Goal: Transaction & Acquisition: Purchase product/service

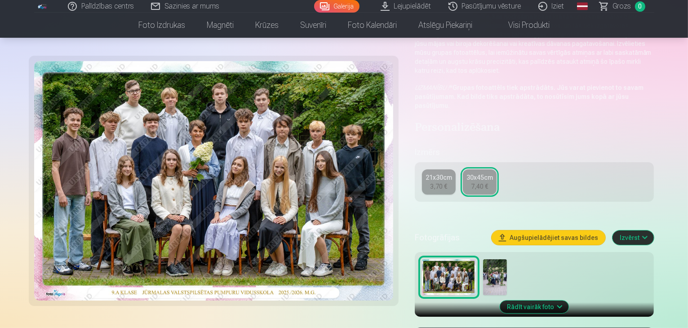
scroll to position [90, 0]
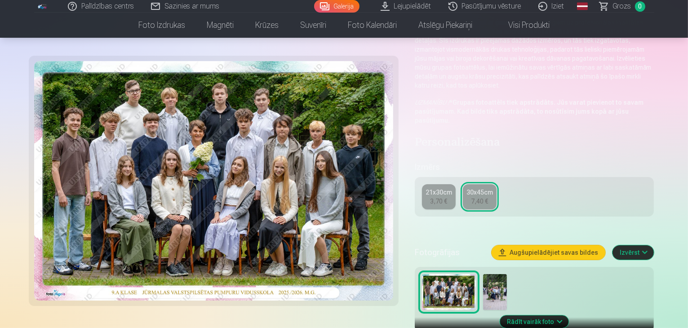
click at [439, 188] on div "21x30cm" at bounding box center [438, 192] width 26 height 9
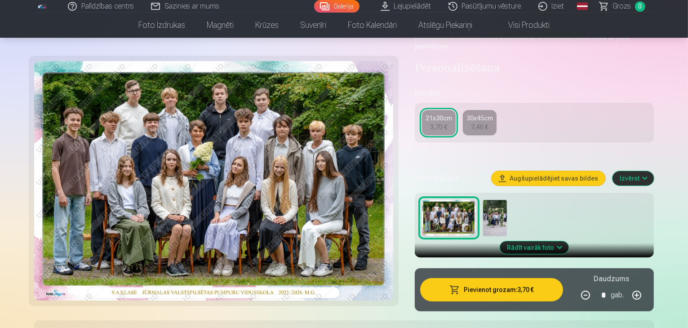
scroll to position [180, 0]
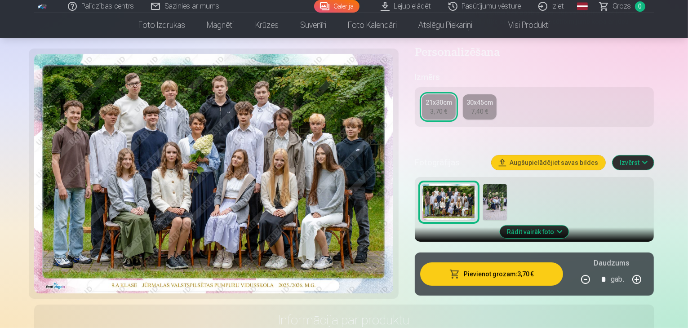
click at [481, 262] on button "Pievienot grozam : 3,70 €" at bounding box center [491, 273] width 143 height 23
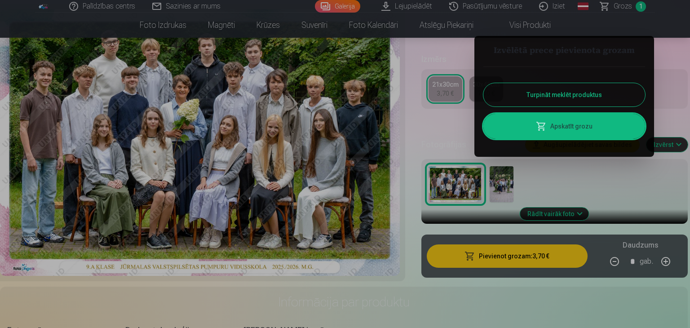
click at [559, 128] on link "Apskatīt grozu" at bounding box center [564, 126] width 162 height 25
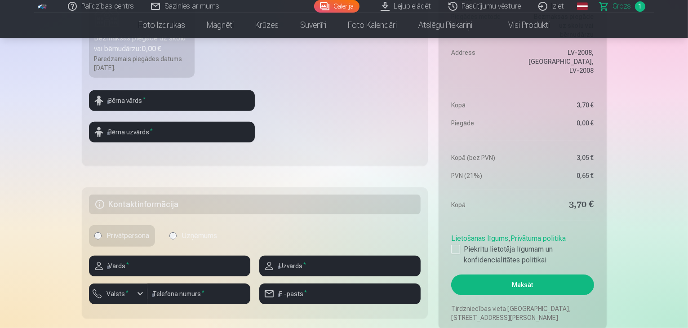
scroll to position [359, 0]
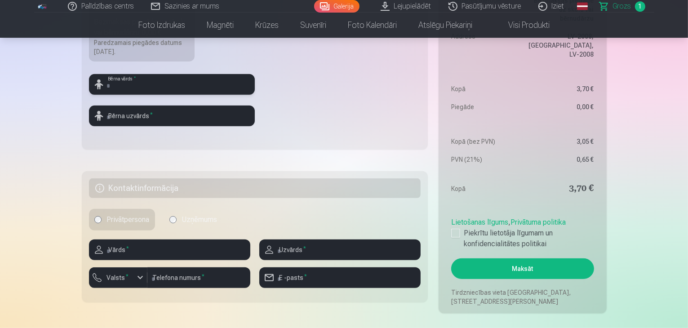
click at [185, 76] on input "text" at bounding box center [172, 84] width 166 height 21
type input "*****"
click at [166, 111] on input "text" at bounding box center [172, 116] width 166 height 21
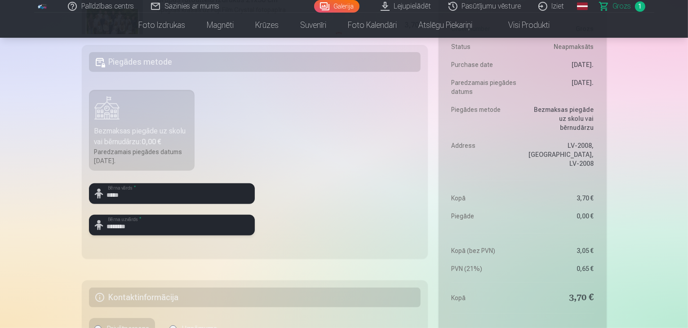
scroll to position [225, 0]
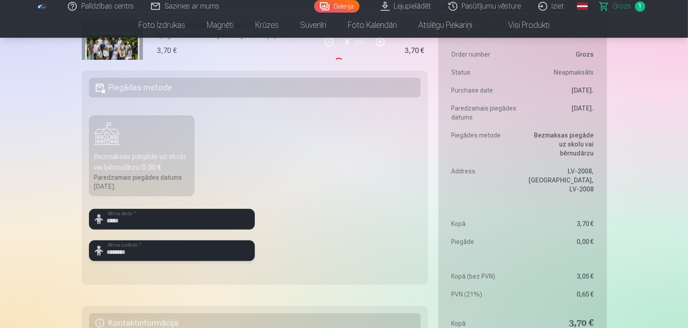
type input "********"
click at [176, 159] on div "Bezmaksas piegāde uz skolu vai bērnudārzu : 0,00 €" at bounding box center [141, 162] width 95 height 22
click at [162, 160] on div "Bezmaksas piegāde uz skolu vai bērnudārzu : 0,00 €" at bounding box center [141, 162] width 95 height 22
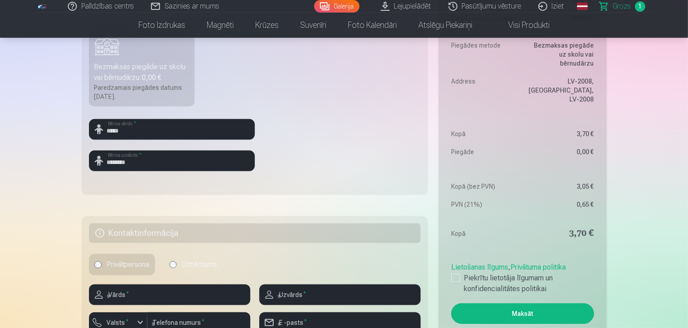
scroll to position [404, 0]
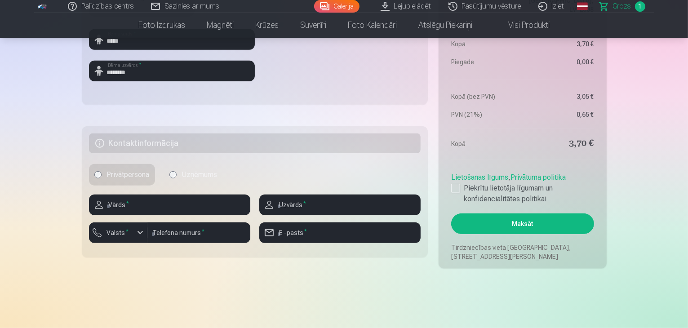
click at [178, 165] on label "Uzņēmums" at bounding box center [193, 175] width 59 height 22
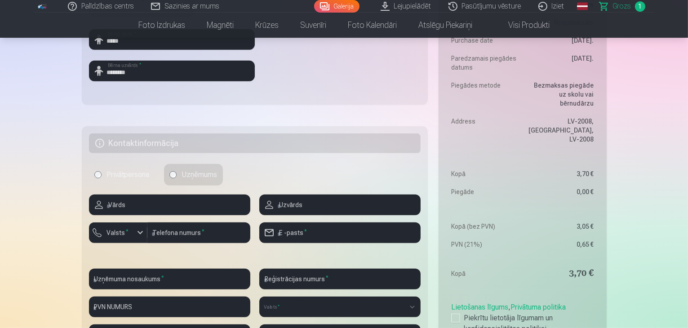
click at [137, 168] on label "Privātpersona" at bounding box center [122, 175] width 66 height 22
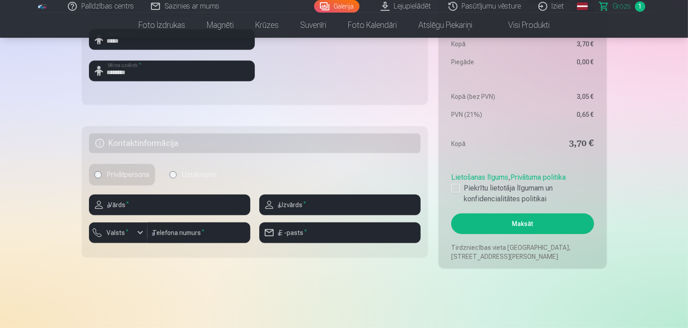
click at [199, 181] on label "Uzņēmums" at bounding box center [193, 175] width 59 height 22
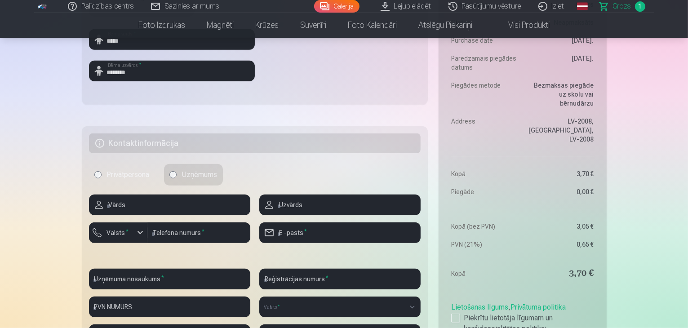
click at [146, 178] on label "Privātpersona" at bounding box center [122, 175] width 66 height 22
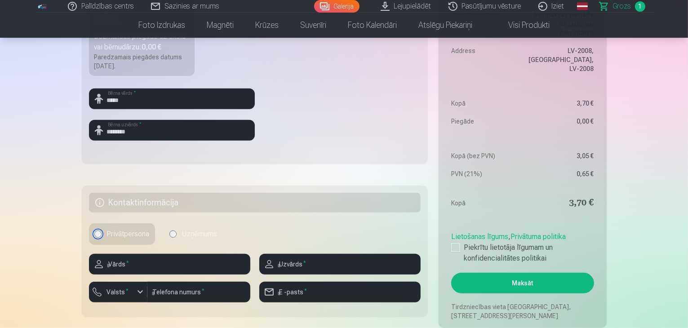
scroll to position [359, 0]
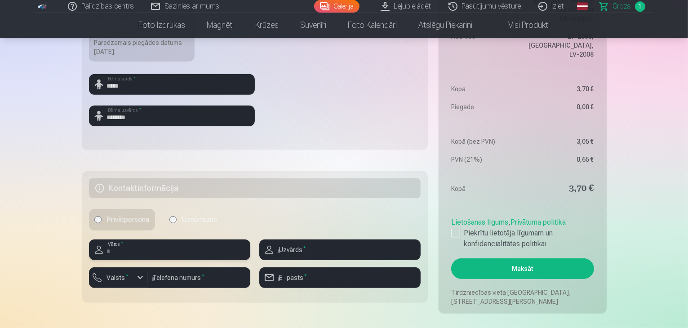
click at [224, 239] on input "text" at bounding box center [169, 249] width 161 height 21
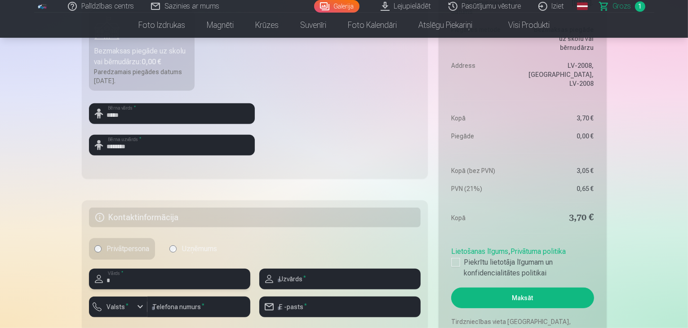
scroll to position [314, 0]
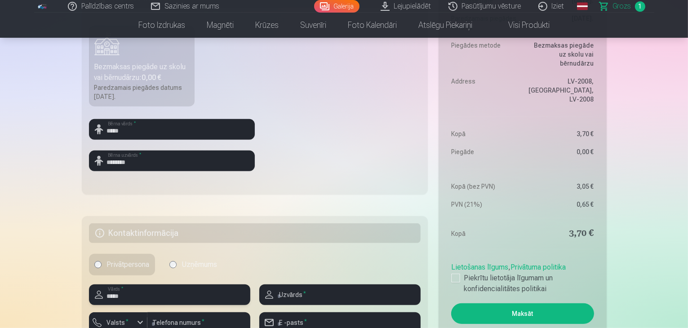
type input "*****"
click at [321, 292] on input "text" at bounding box center [339, 294] width 161 height 21
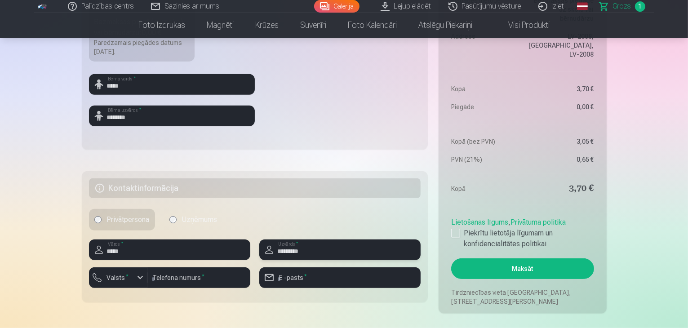
type input "*********"
click at [185, 282] on input "number" at bounding box center [198, 277] width 103 height 21
type input "********"
click at [323, 285] on input "email" at bounding box center [339, 277] width 161 height 21
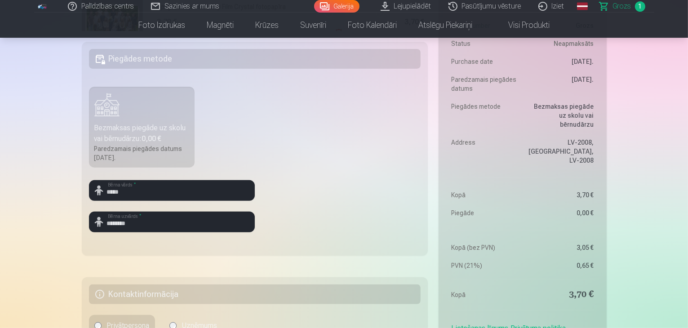
scroll to position [314, 0]
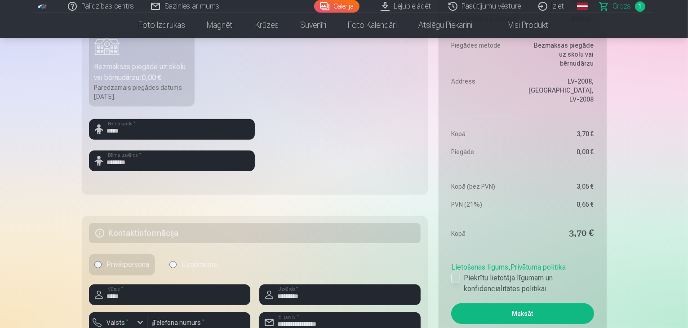
type input "**********"
click at [463, 283] on label "Piekrītu lietotāja līgumam un konfidencialitātes politikai" at bounding box center [522, 284] width 142 height 22
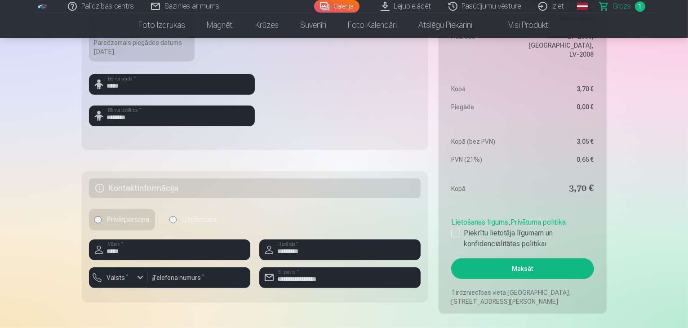
click at [496, 269] on button "Maksāt" at bounding box center [522, 268] width 142 height 21
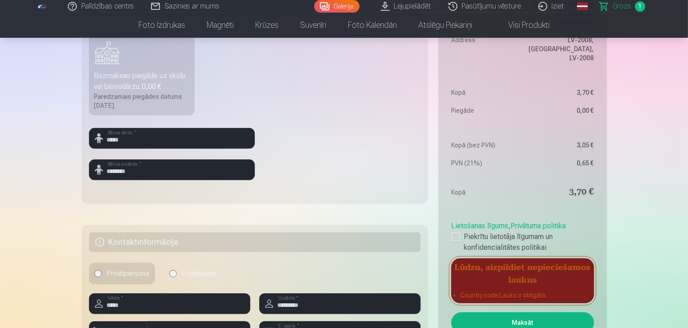
scroll to position [314, 0]
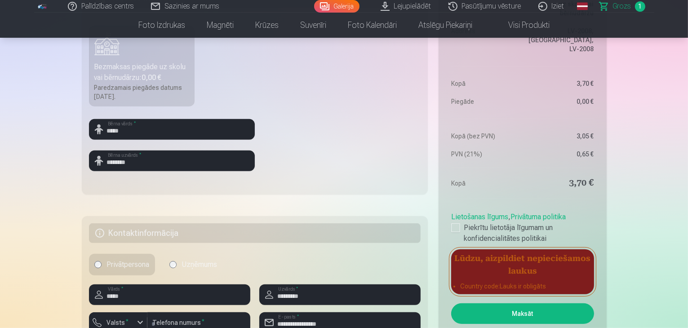
click at [490, 164] on aside "Kopsavilkums Order number Grozs Status Neapmaksāts Purchase date [DATE]. Paredz…" at bounding box center [522, 111] width 168 height 494
click at [485, 87] on dt "Kopā" at bounding box center [484, 83] width 67 height 9
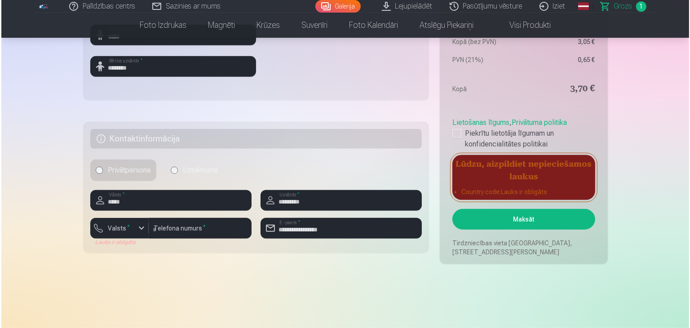
scroll to position [449, 0]
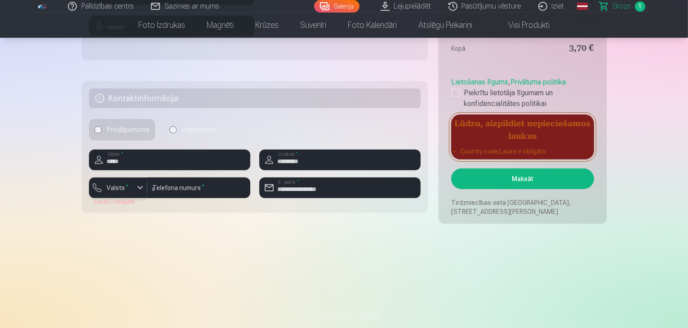
click at [122, 197] on button "Valsts *" at bounding box center [118, 187] width 58 height 21
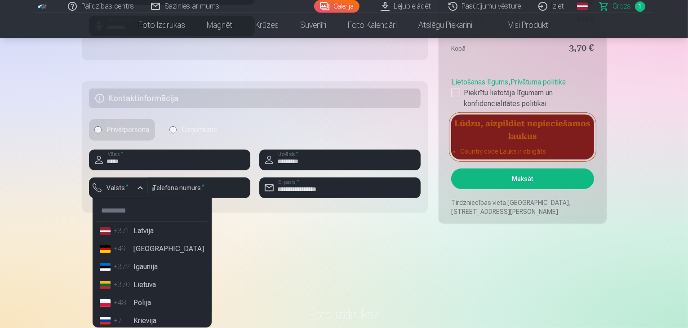
click at [136, 239] on li "+371 Latvija" at bounding box center [152, 231] width 112 height 18
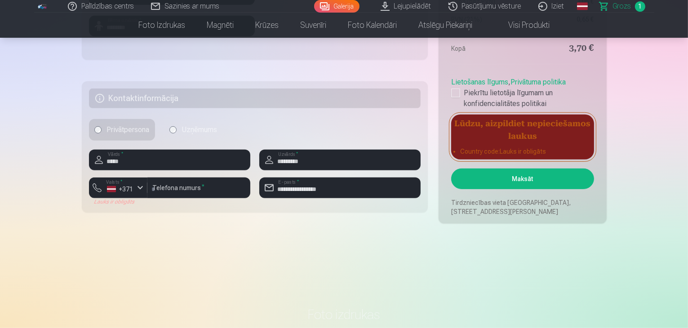
click at [484, 187] on button "Maksāt" at bounding box center [522, 178] width 142 height 21
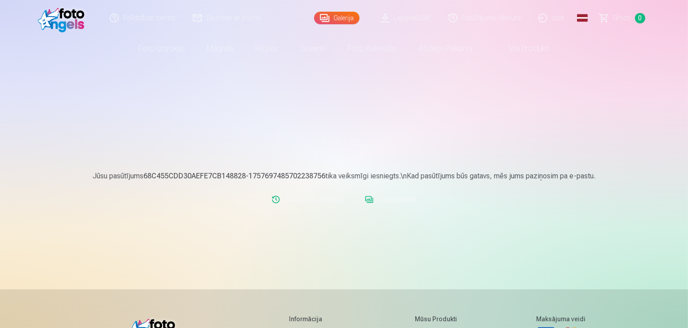
click at [70, 22] on img at bounding box center [64, 18] width 52 height 29
